Goal: Check status: Check status

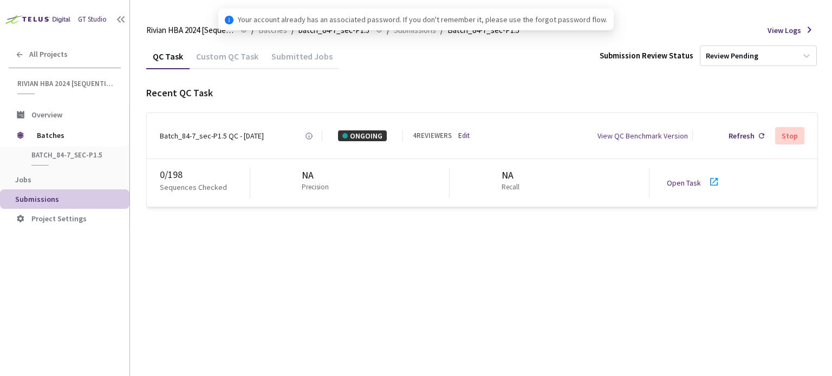
click at [682, 184] on link "Open Task" at bounding box center [684, 183] width 34 height 10
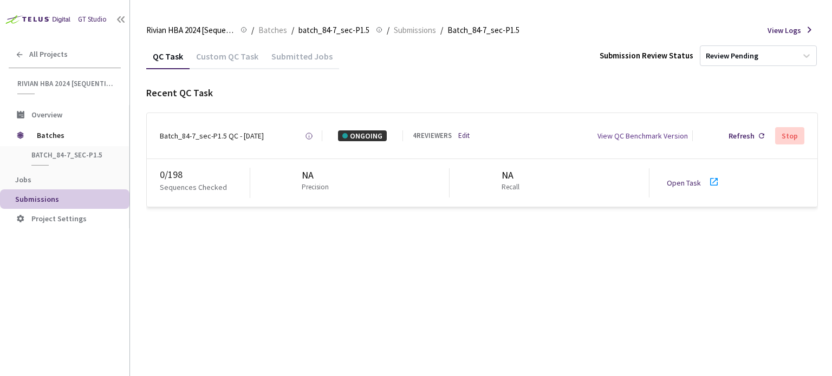
click at [196, 137] on div "Batch_84-7_sec-P1.5 QC - [DATE]" at bounding box center [212, 136] width 104 height 11
click at [251, 134] on div "Batch_84-7_sec-P1.5 QC - [DATE]" at bounding box center [212, 136] width 104 height 11
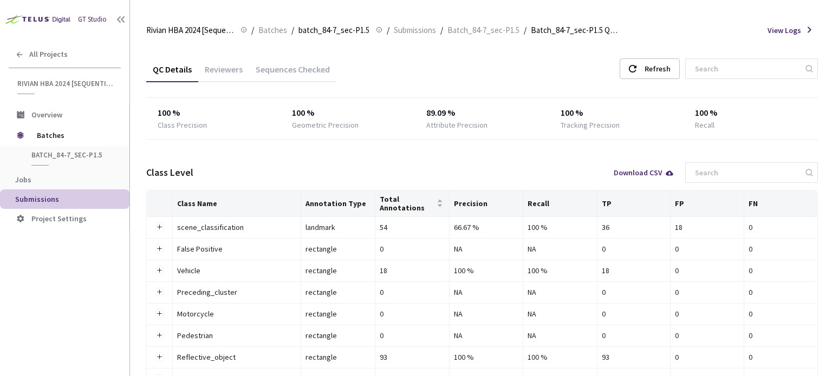
click at [211, 64] on div "Reviewers" at bounding box center [223, 73] width 51 height 18
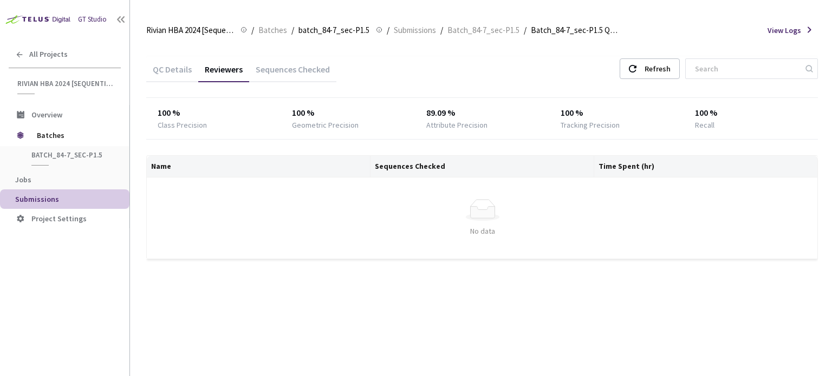
click at [655, 81] on div "QC Details Reviewers Sequences Checked Refresh" at bounding box center [482, 70] width 672 height 28
click at [656, 64] on div "Refresh" at bounding box center [658, 68] width 26 height 19
click at [667, 68] on div "Refresh" at bounding box center [658, 68] width 26 height 19
click at [656, 75] on div "Refresh" at bounding box center [658, 68] width 26 height 19
click at [652, 69] on div "Refresh" at bounding box center [650, 68] width 60 height 21
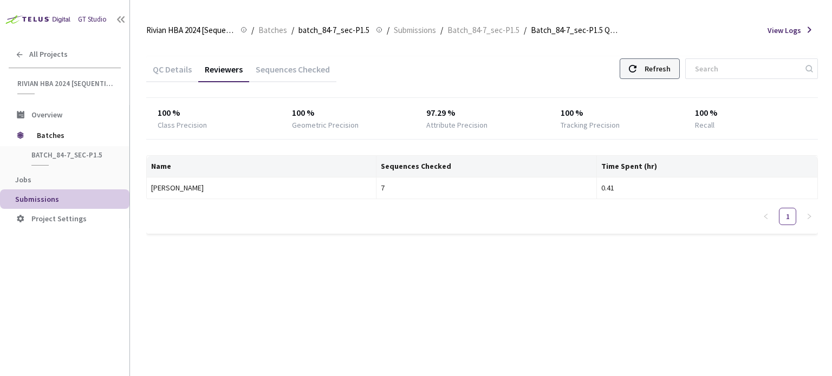
click at [652, 69] on div "Refresh" at bounding box center [650, 68] width 60 height 21
click at [646, 62] on div "Refresh" at bounding box center [650, 68] width 60 height 21
click at [648, 69] on div "Refresh" at bounding box center [650, 68] width 60 height 21
click at [655, 67] on div "Refresh" at bounding box center [658, 68] width 26 height 19
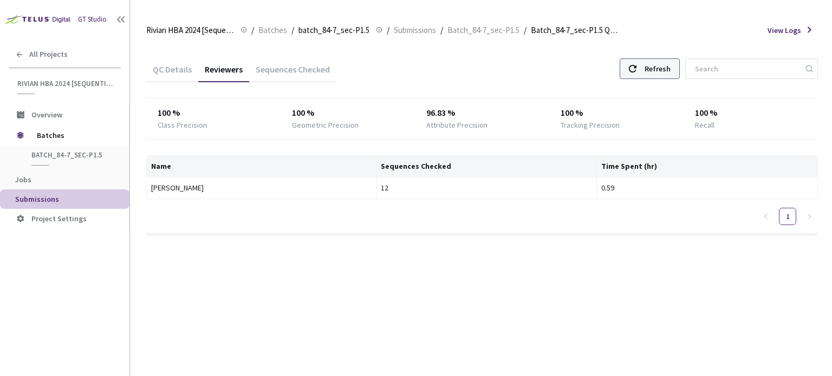
click at [662, 66] on div "Refresh" at bounding box center [658, 68] width 26 height 19
click at [636, 67] on use at bounding box center [633, 69] width 8 height 8
click at [663, 67] on div "Refresh" at bounding box center [658, 68] width 26 height 19
click at [667, 69] on div "Refresh" at bounding box center [658, 68] width 26 height 19
click at [666, 71] on div "Refresh" at bounding box center [658, 68] width 26 height 19
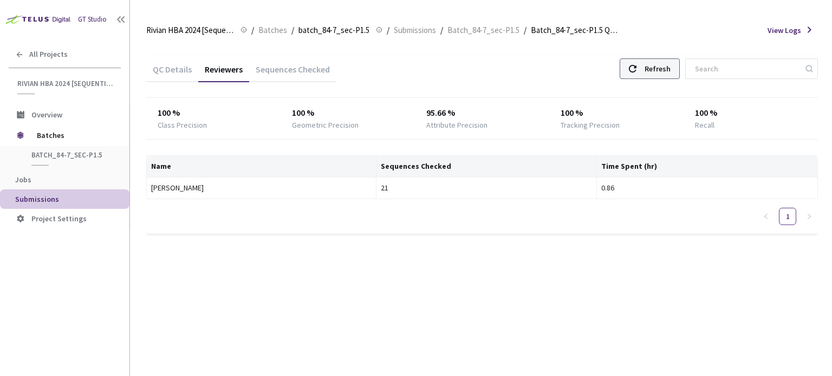
click at [666, 71] on div "Refresh" at bounding box center [658, 68] width 26 height 19
click at [671, 67] on div "Refresh" at bounding box center [658, 68] width 26 height 19
click at [636, 68] on icon at bounding box center [633, 69] width 8 height 8
click at [659, 68] on div "Refresh" at bounding box center [658, 68] width 26 height 19
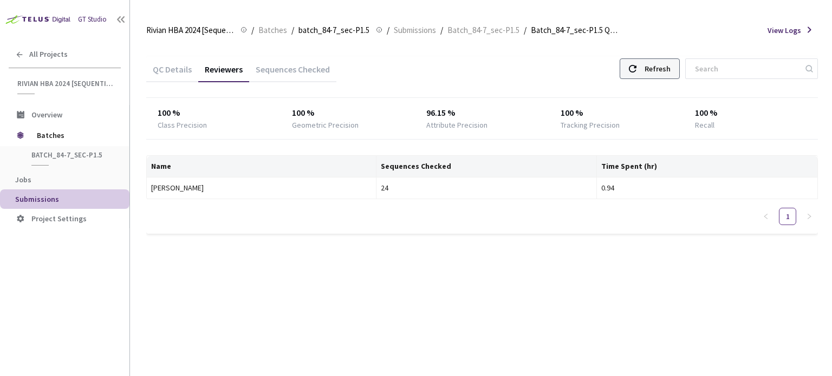
click at [652, 62] on div "Refresh" at bounding box center [650, 68] width 60 height 21
click at [651, 65] on div "Refresh" at bounding box center [650, 68] width 60 height 21
click at [650, 64] on div "Refresh" at bounding box center [650, 68] width 60 height 21
click at [663, 71] on div "Refresh" at bounding box center [658, 68] width 26 height 19
click at [662, 77] on div "Refresh" at bounding box center [658, 68] width 26 height 19
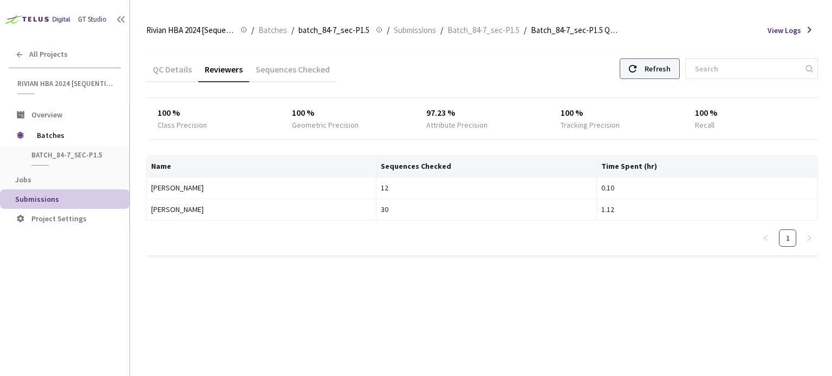
click at [661, 64] on div "Refresh" at bounding box center [658, 68] width 26 height 19
click at [651, 66] on div "Refresh" at bounding box center [650, 68] width 60 height 21
click at [652, 60] on div "Refresh" at bounding box center [650, 68] width 60 height 21
